Goal: Communication & Community: Answer question/provide support

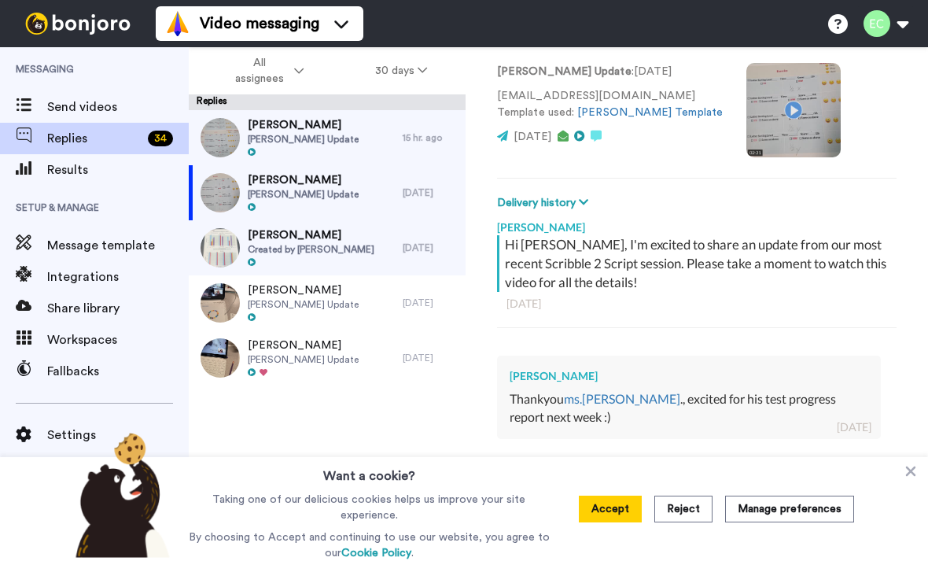
scroll to position [221, 0]
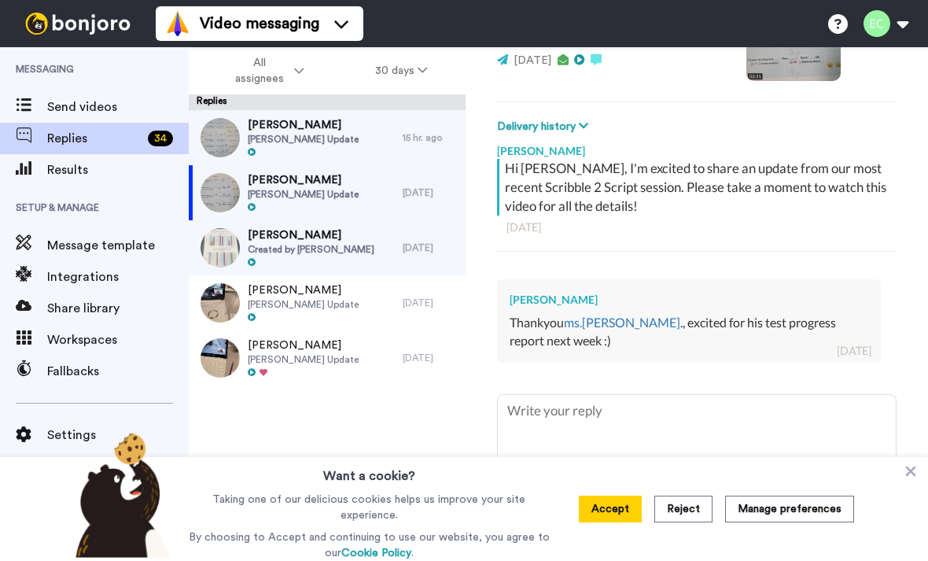
click at [336, 137] on span "[PERSON_NAME] Update" at bounding box center [303, 139] width 111 height 13
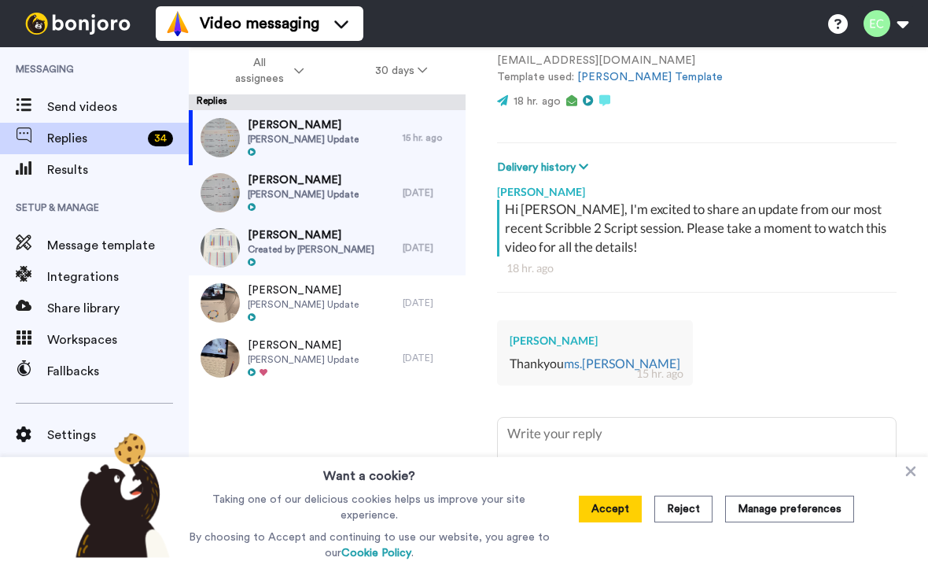
scroll to position [183, 0]
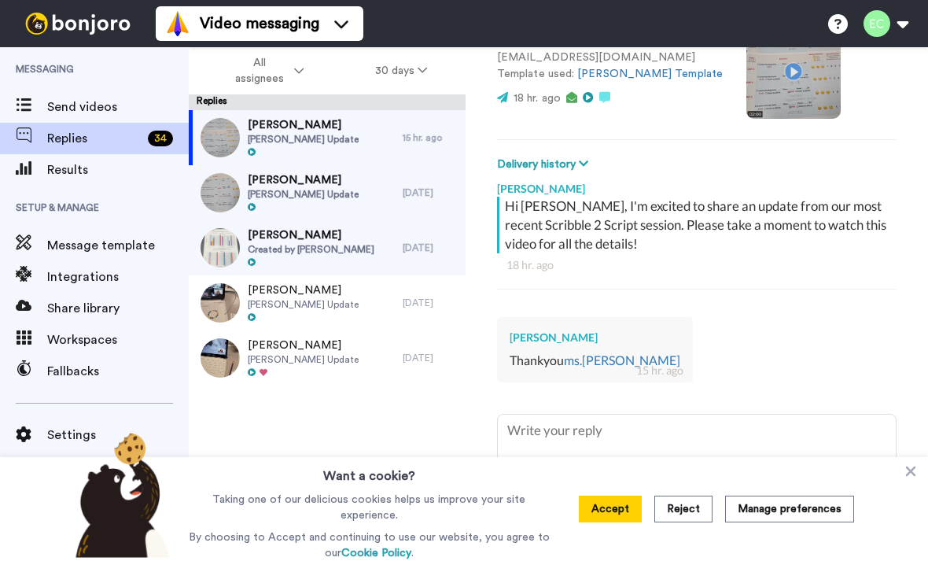
type textarea "x"
type textarea "Y"
type textarea "x"
type textarea "Yo"
type textarea "x"
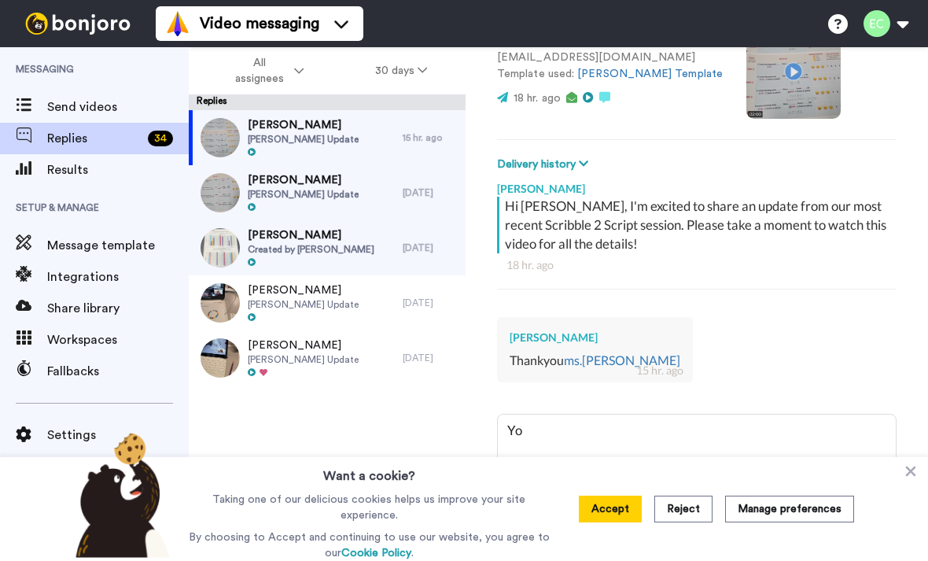
type textarea "You"
type textarea "x"
type textarea "You’"
type textarea "x"
type textarea "You’r"
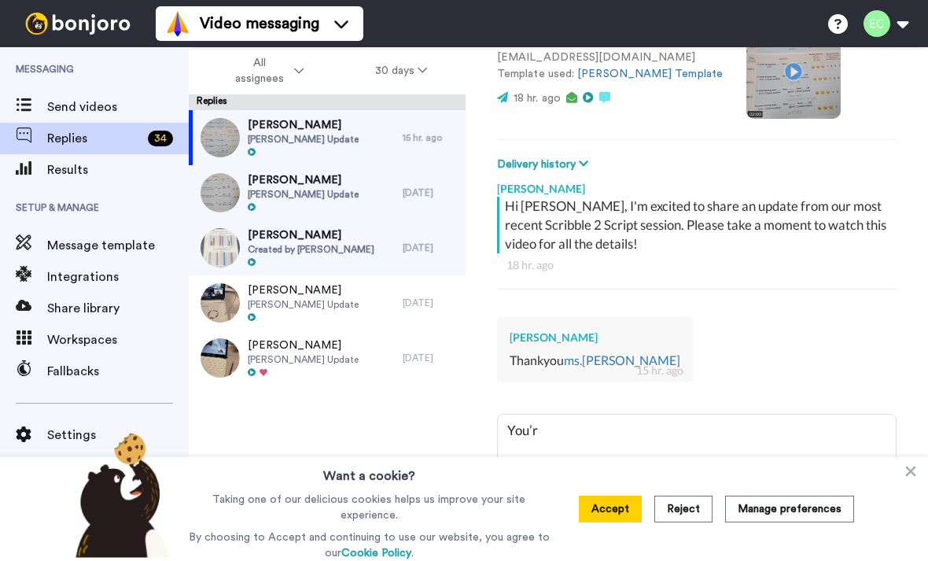
type textarea "x"
type textarea "You’re"
type textarea "x"
type textarea "You’re"
type textarea "x"
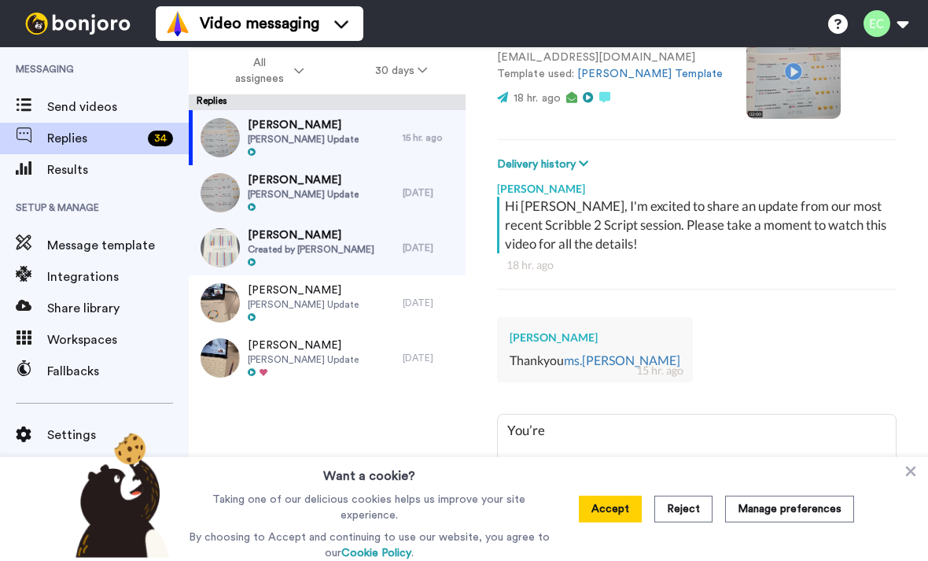
type textarea "You’re v"
type textarea "x"
type textarea "You’re ve"
type textarea "x"
type textarea "You’re ver"
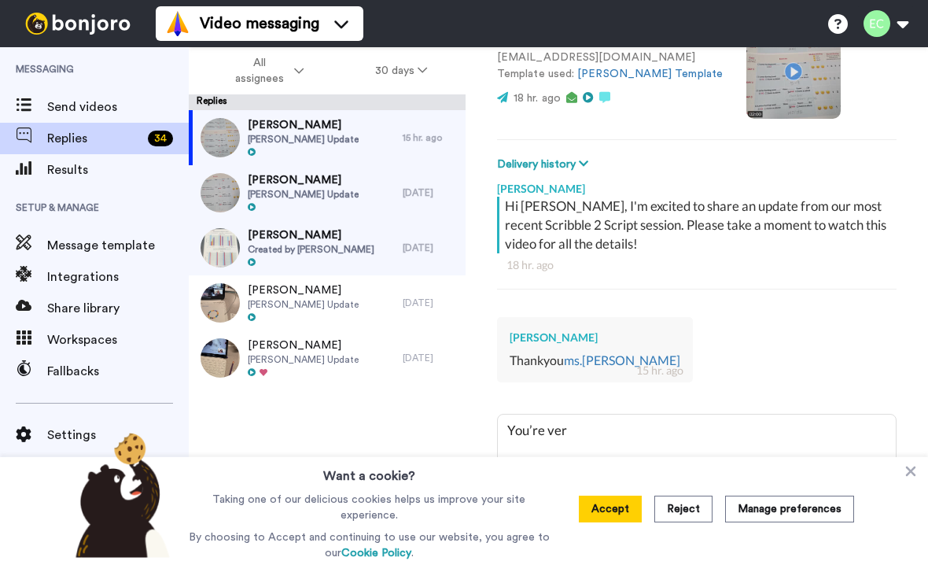
type textarea "x"
type textarea "You’re very"
type textarea "x"
type textarea "You’re very"
type textarea "x"
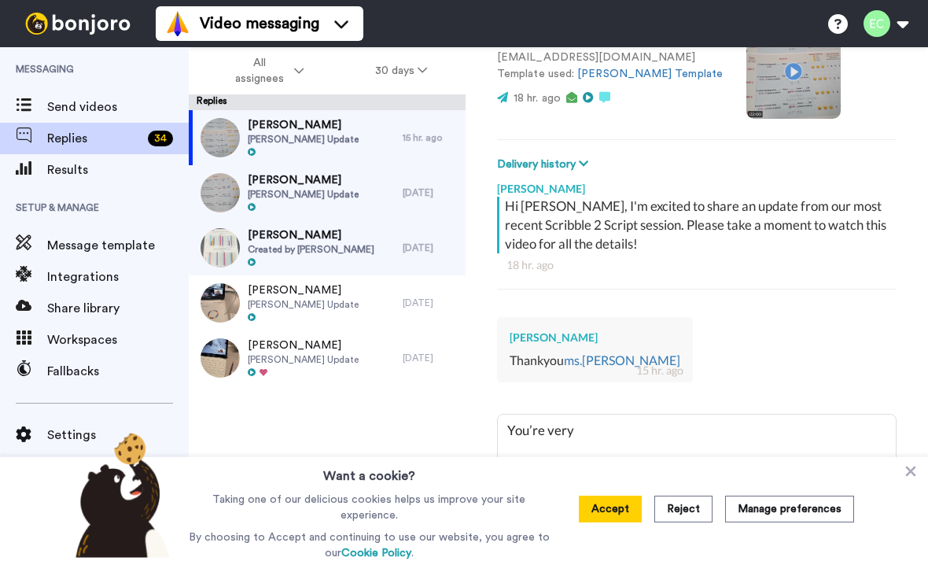
type textarea "You’re very w"
type textarea "x"
type textarea "You’re very we"
type textarea "x"
type textarea "You’re very wel"
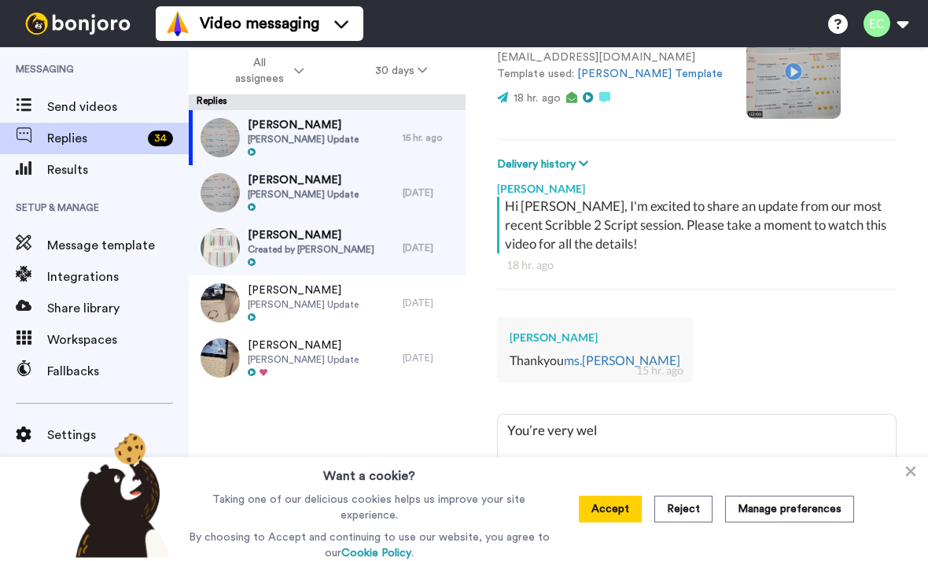
type textarea "x"
type textarea "You’re very welc"
type textarea "x"
type textarea "You’re very welco"
type textarea "x"
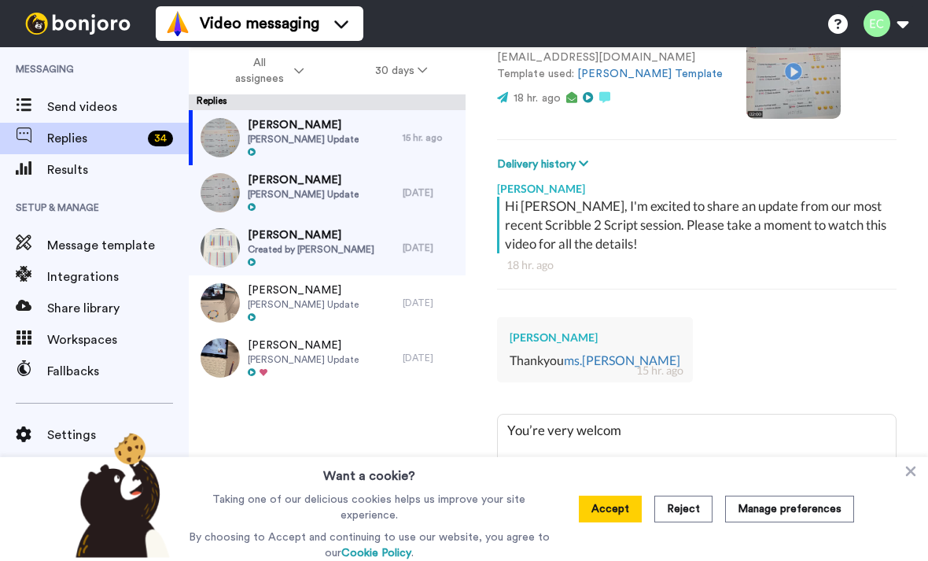
type textarea "You’re very welcome"
type textarea "x"
type textarea "You’re very welcome!"
type textarea "x"
type textarea "You’re very welcome!"
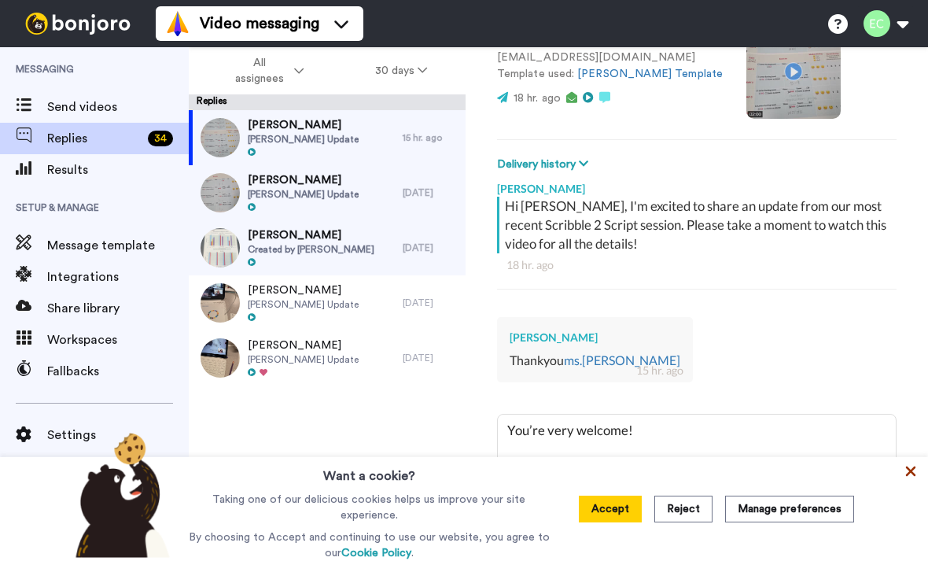
click at [913, 477] on icon at bounding box center [911, 472] width 10 height 10
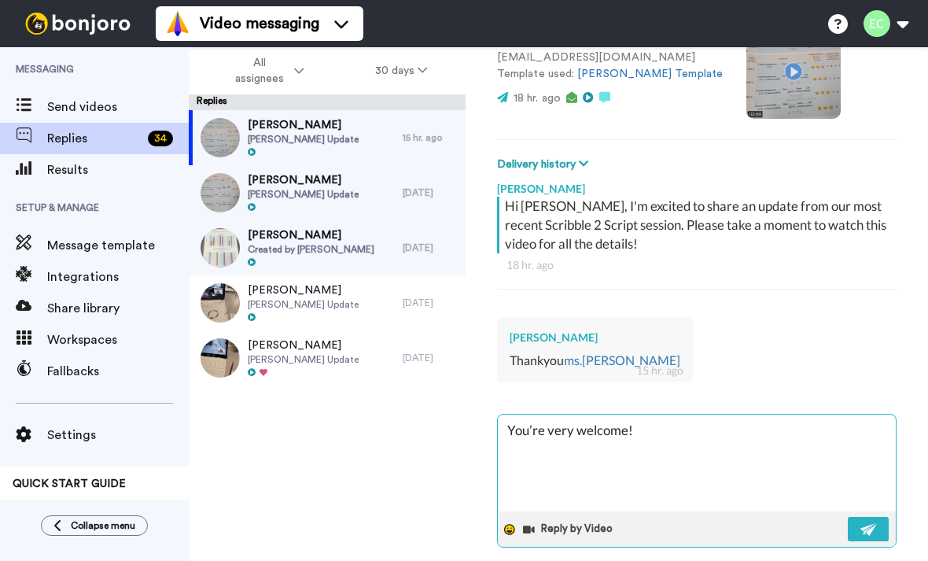
click at [508, 525] on icon at bounding box center [509, 529] width 11 height 11
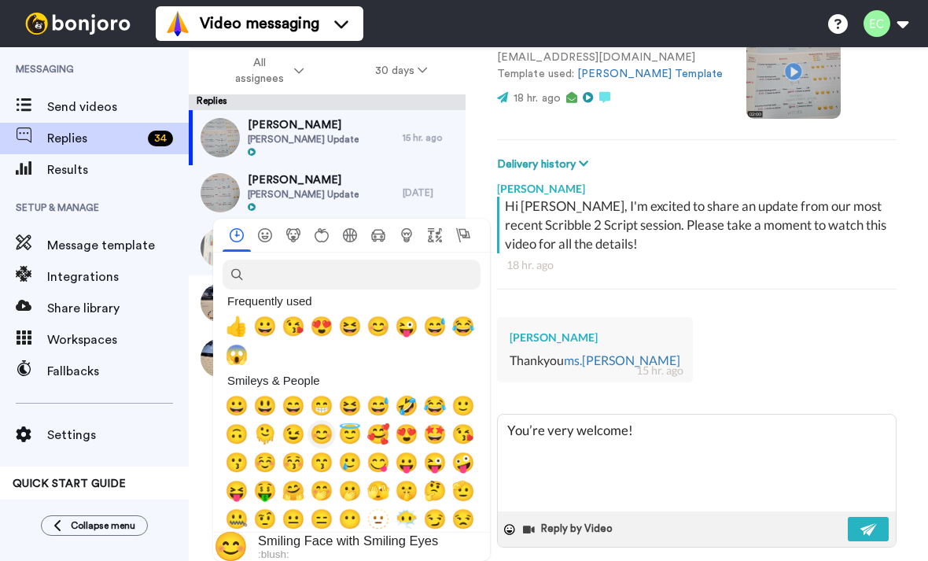
click at [326, 438] on span "😊" at bounding box center [322, 434] width 24 height 22
type textarea "x"
type textarea "You’re very welcome! 😊"
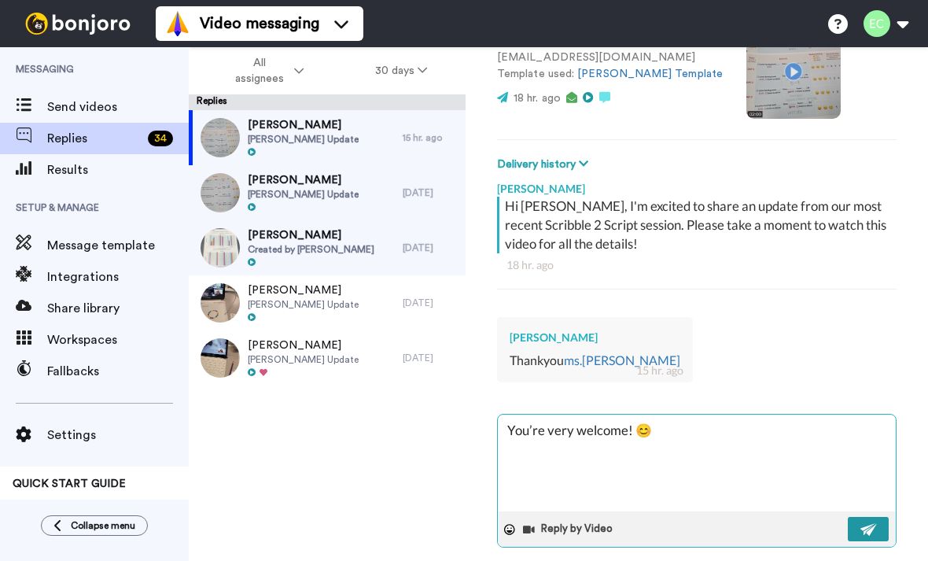
click at [866, 529] on img at bounding box center [869, 529] width 17 height 13
type textarea "x"
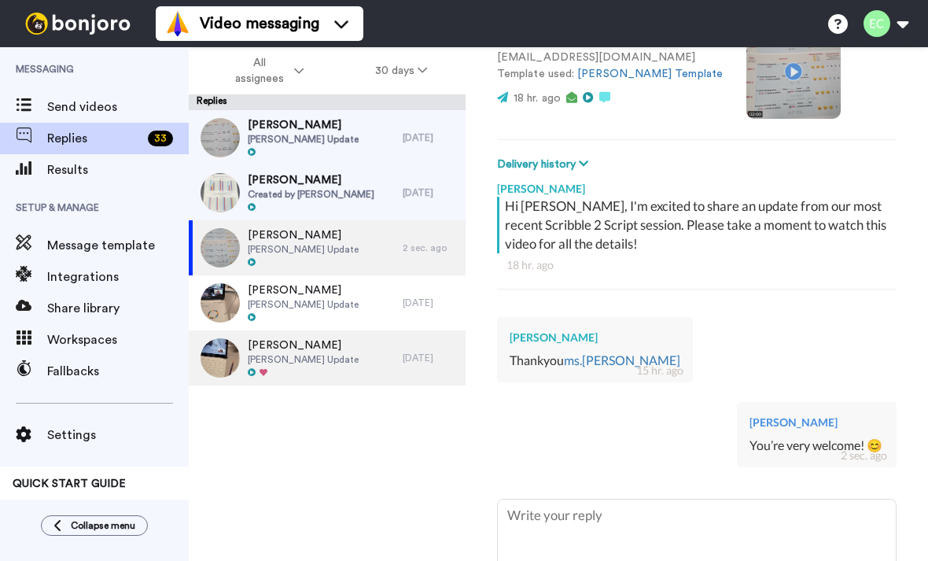
click at [308, 363] on span "[PERSON_NAME] Update" at bounding box center [303, 359] width 111 height 13
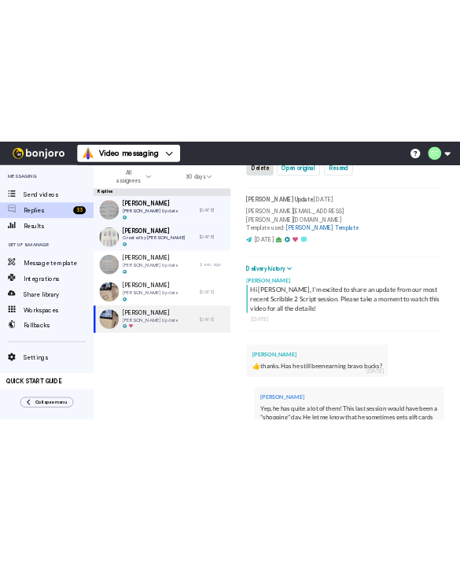
scroll to position [111, 0]
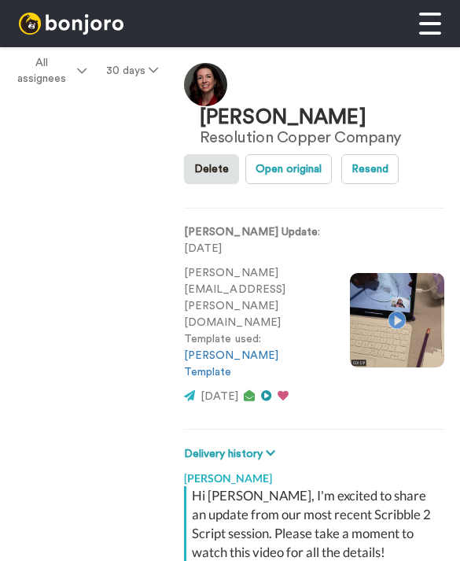
type textarea "x"
